Goal: Information Seeking & Learning: Understand process/instructions

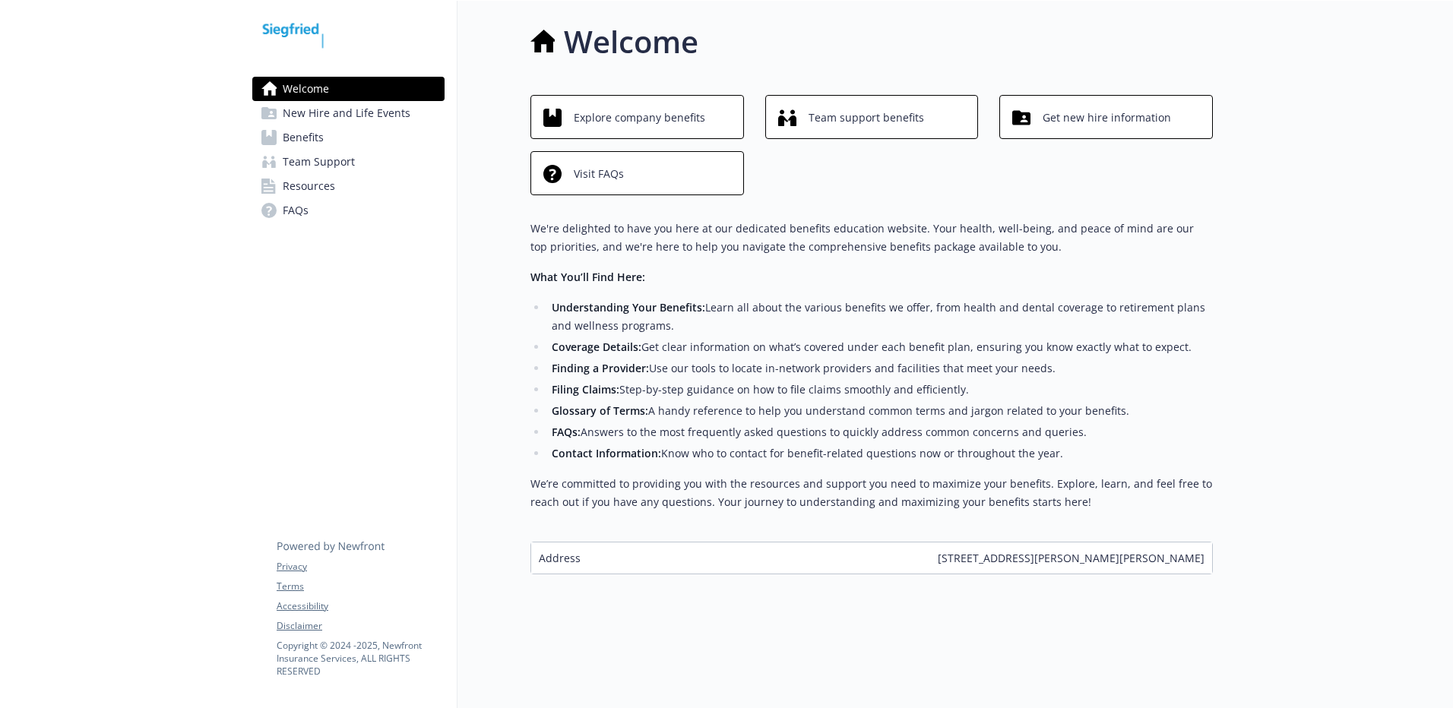
click at [339, 109] on span "New Hire and Life Events" at bounding box center [347, 113] width 128 height 24
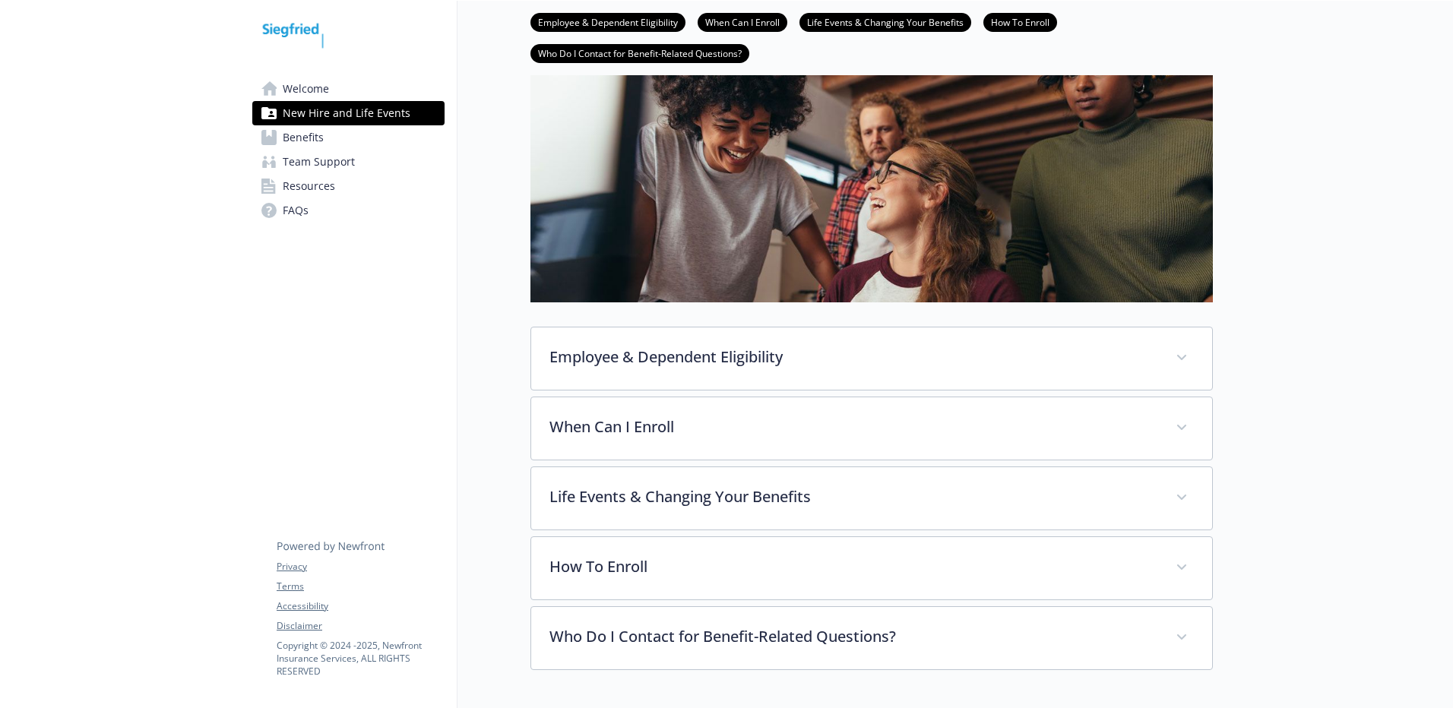
scroll to position [214, 0]
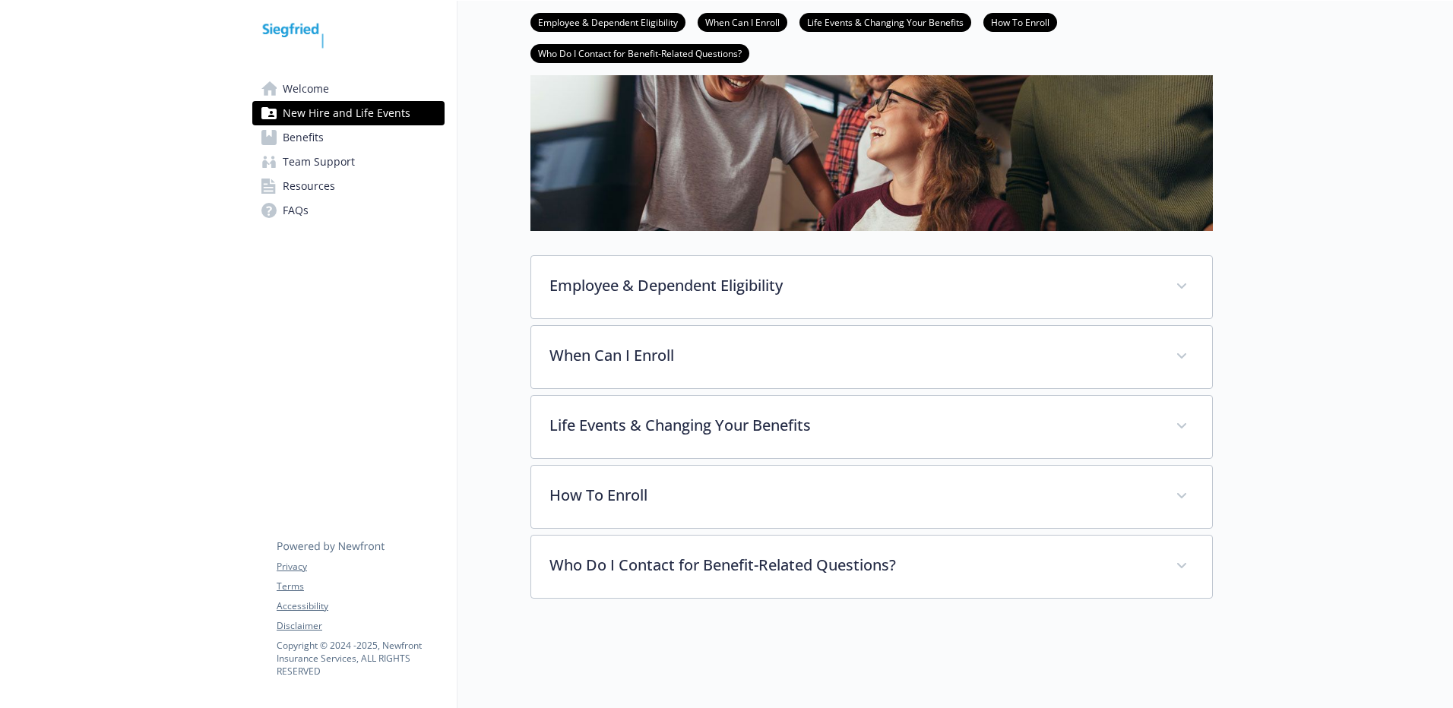
click at [302, 139] on span "Benefits" at bounding box center [303, 137] width 41 height 24
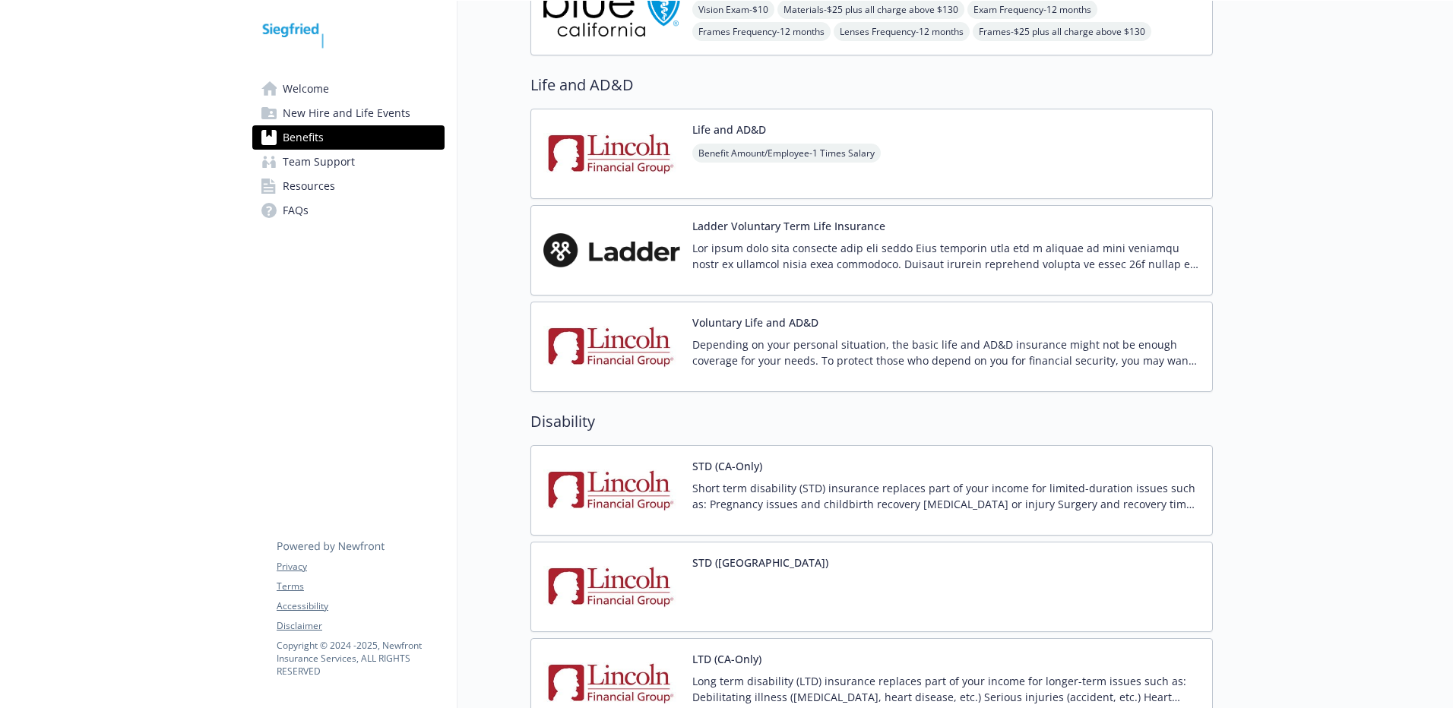
scroll to position [974, 0]
click at [728, 465] on button "STD (CA-Only)" at bounding box center [727, 465] width 70 height 16
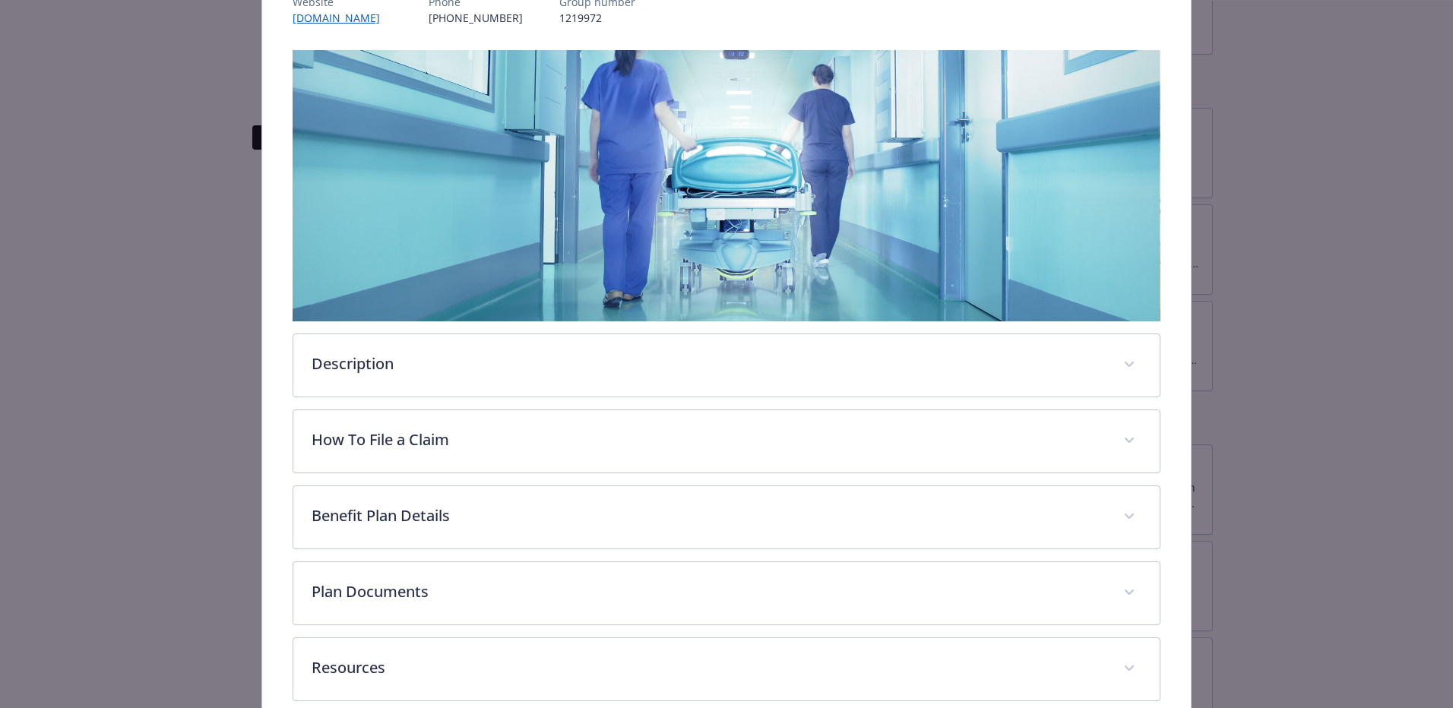
scroll to position [228, 0]
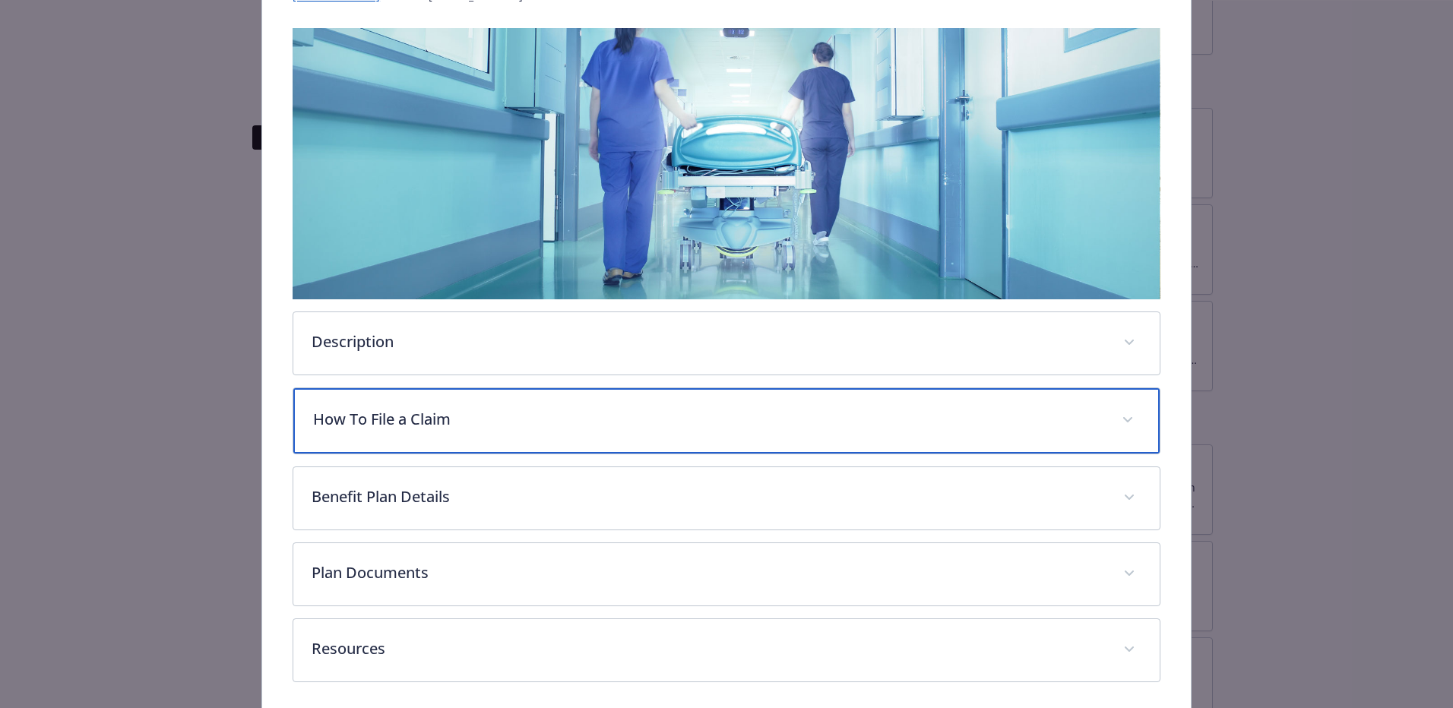
click at [401, 414] on p "How To File a Claim" at bounding box center [708, 419] width 790 height 23
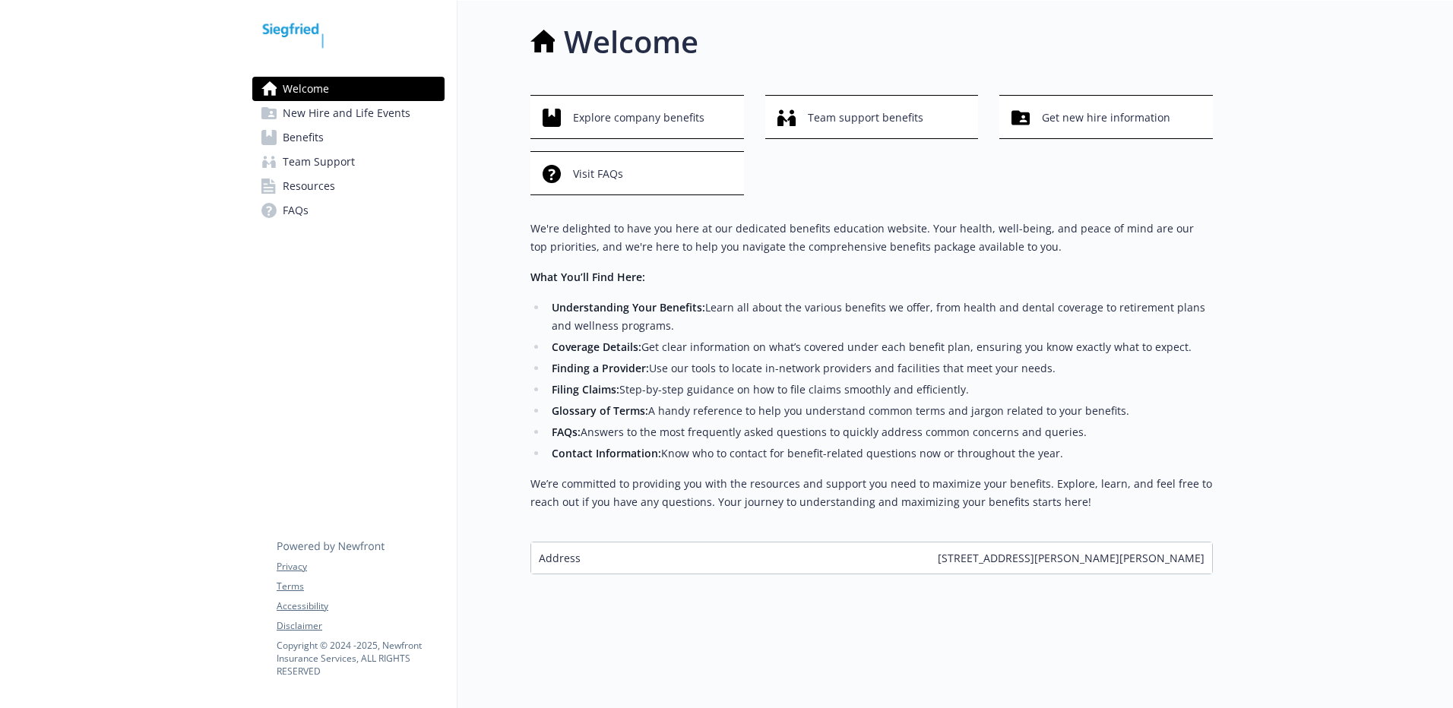
click at [312, 134] on span "Benefits" at bounding box center [303, 137] width 41 height 24
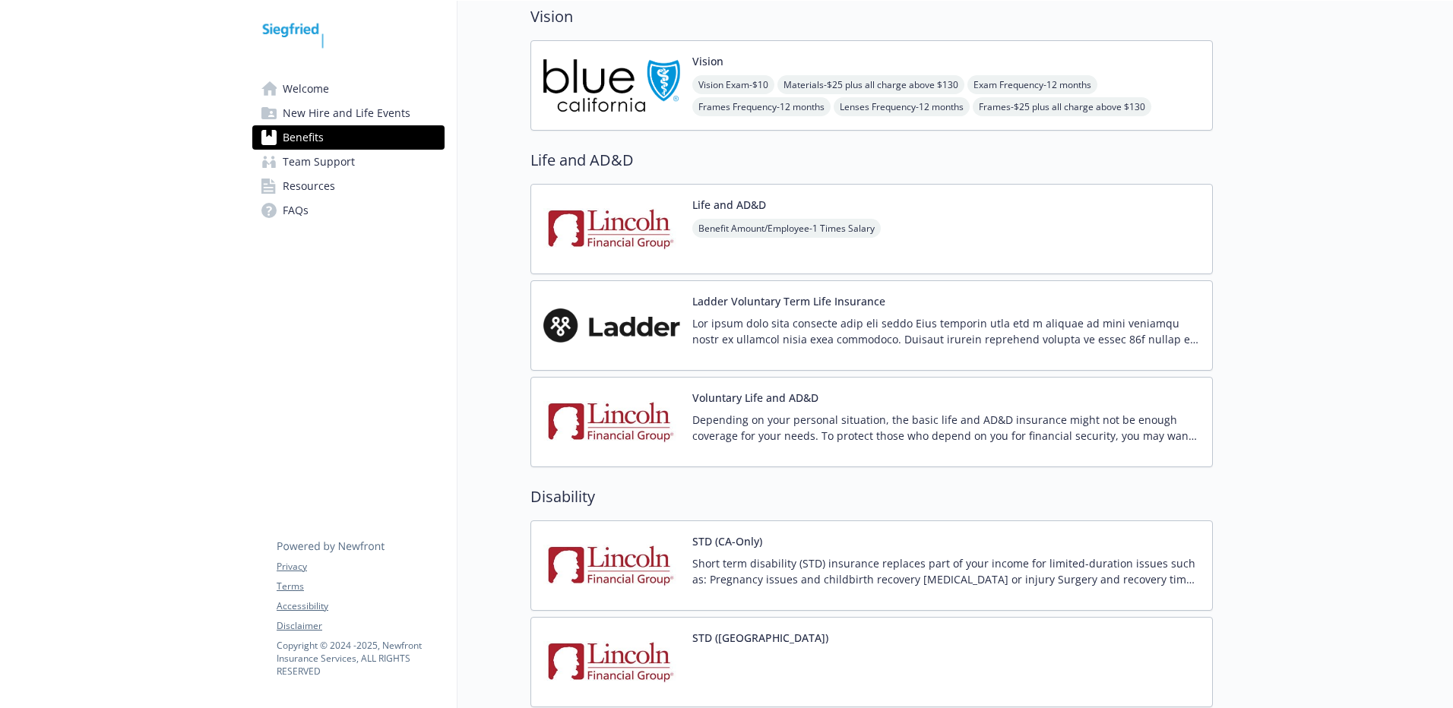
scroll to position [912, 0]
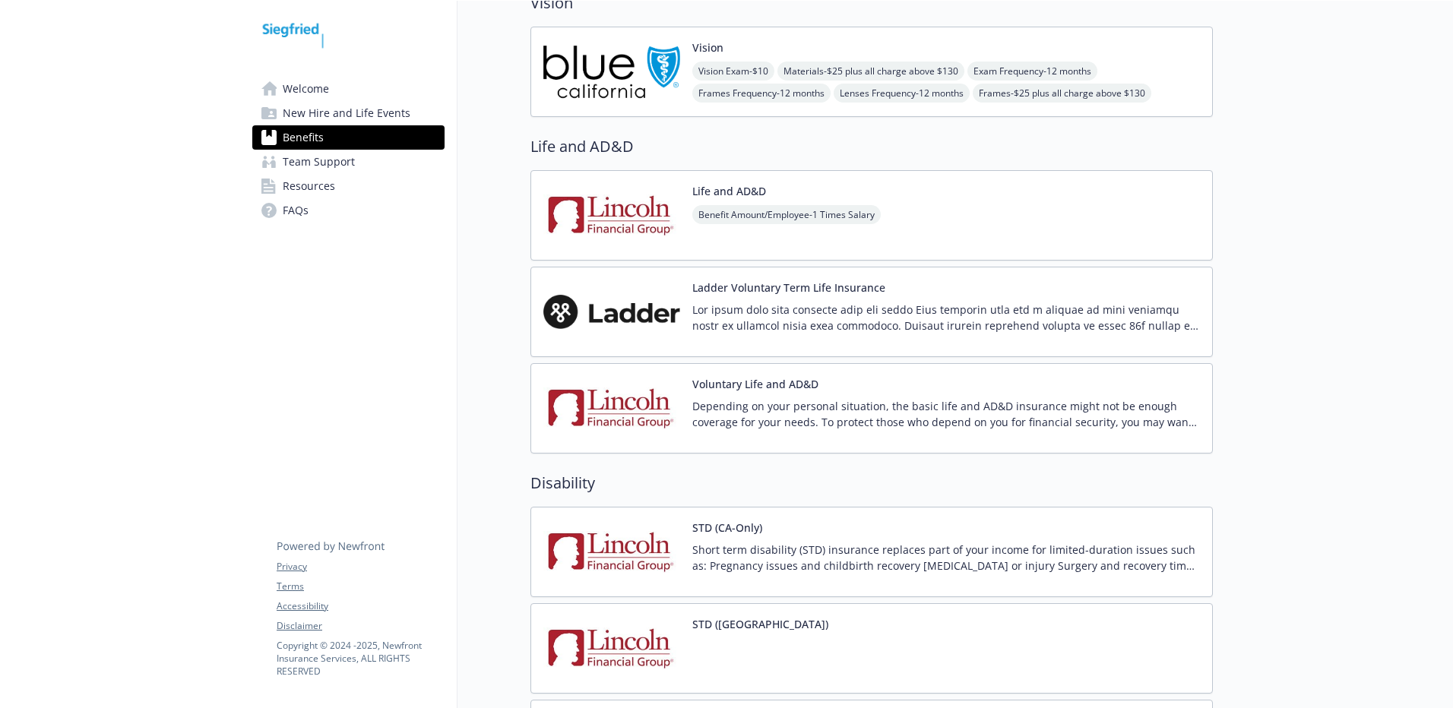
click at [713, 542] on p "Short term disability (STD) insurance replaces part of your income for limited-…" at bounding box center [946, 558] width 508 height 32
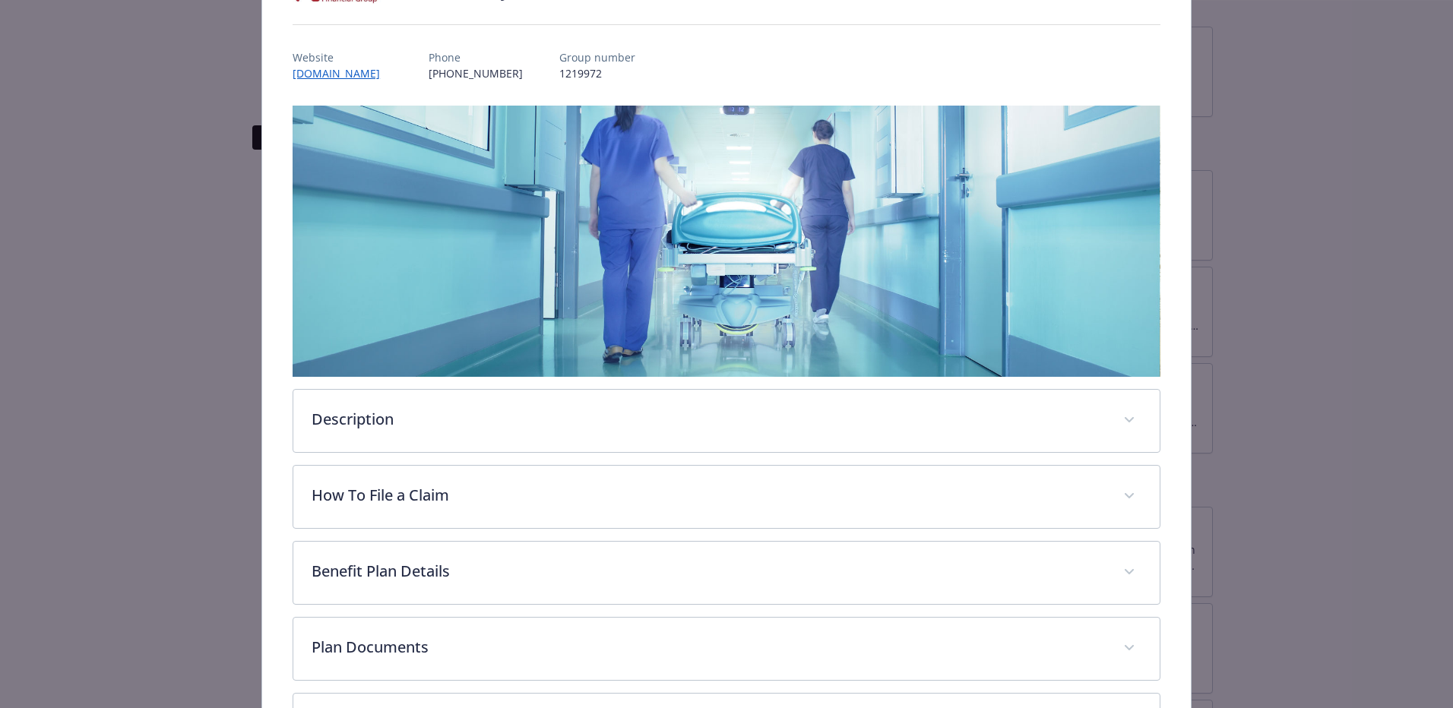
scroll to position [152, 0]
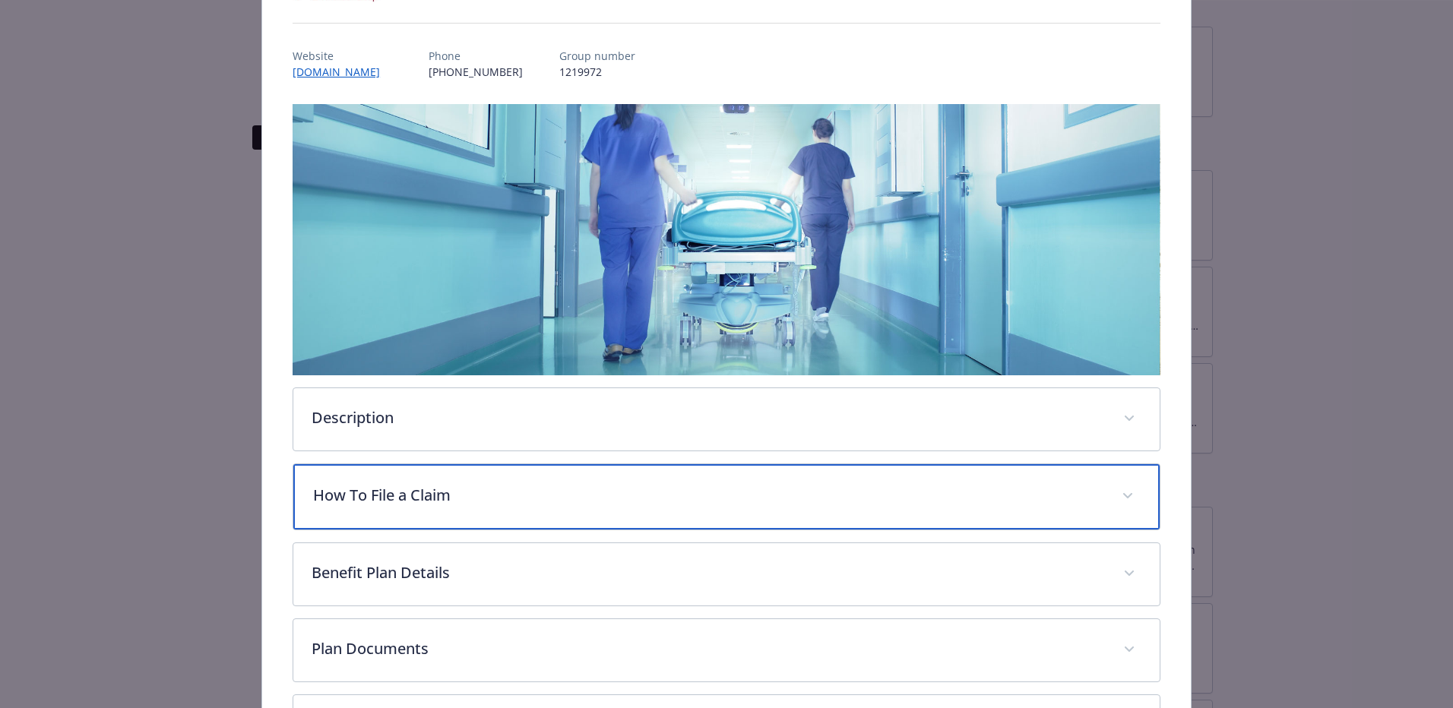
click at [396, 484] on p "How To File a Claim" at bounding box center [708, 495] width 790 height 23
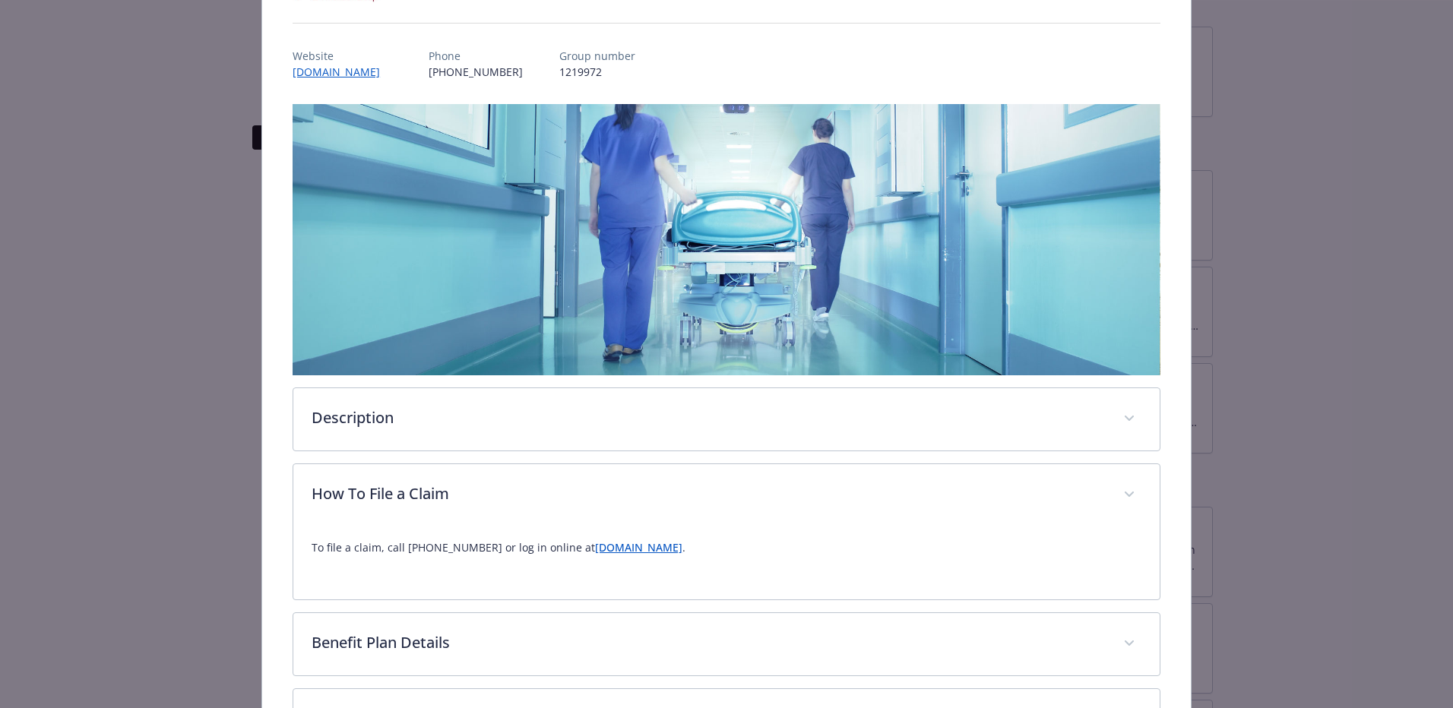
click at [595, 551] on link "[DOMAIN_NAME]" at bounding box center [638, 547] width 87 height 14
